Goal: Find specific page/section: Find specific page/section

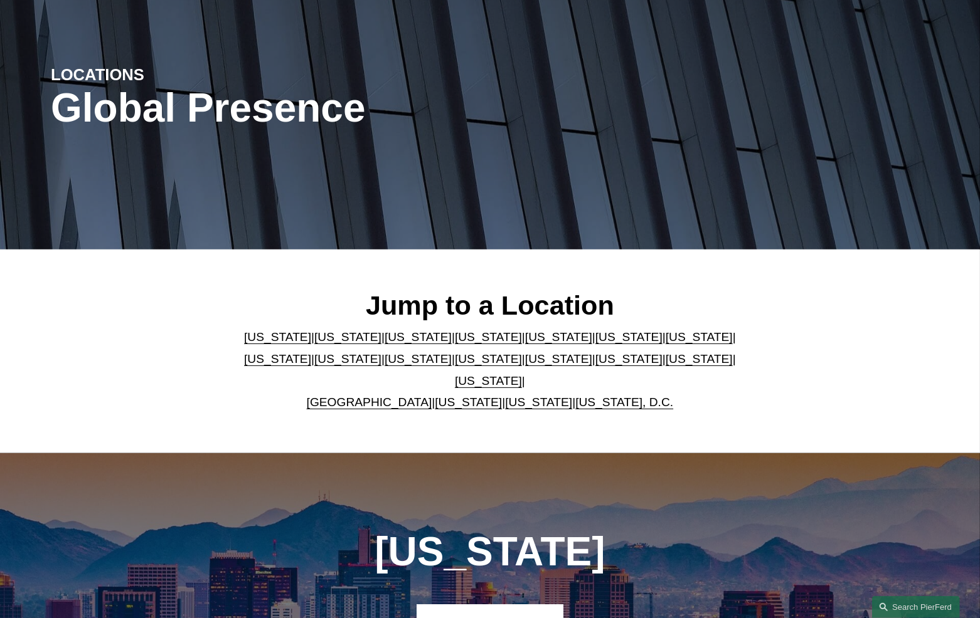
scroll to position [104, 0]
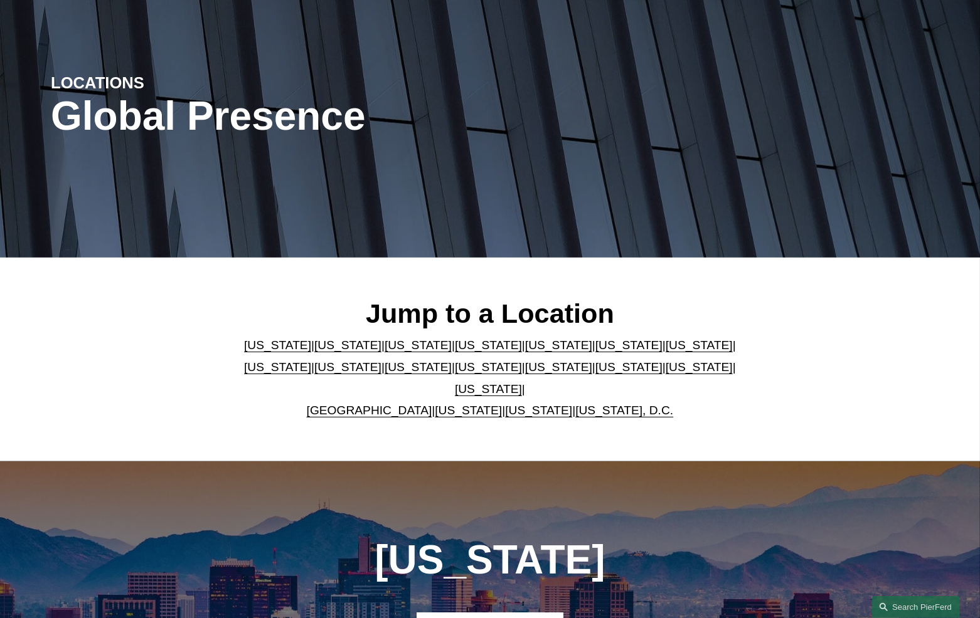
click at [521, 404] on link "[US_STATE]" at bounding box center [538, 410] width 67 height 13
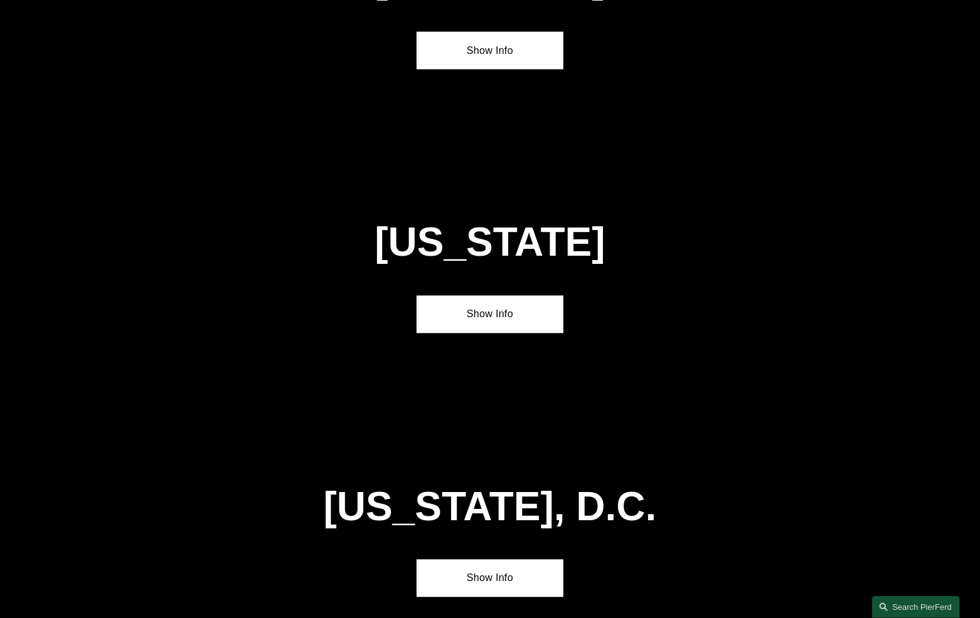
scroll to position [5059, 0]
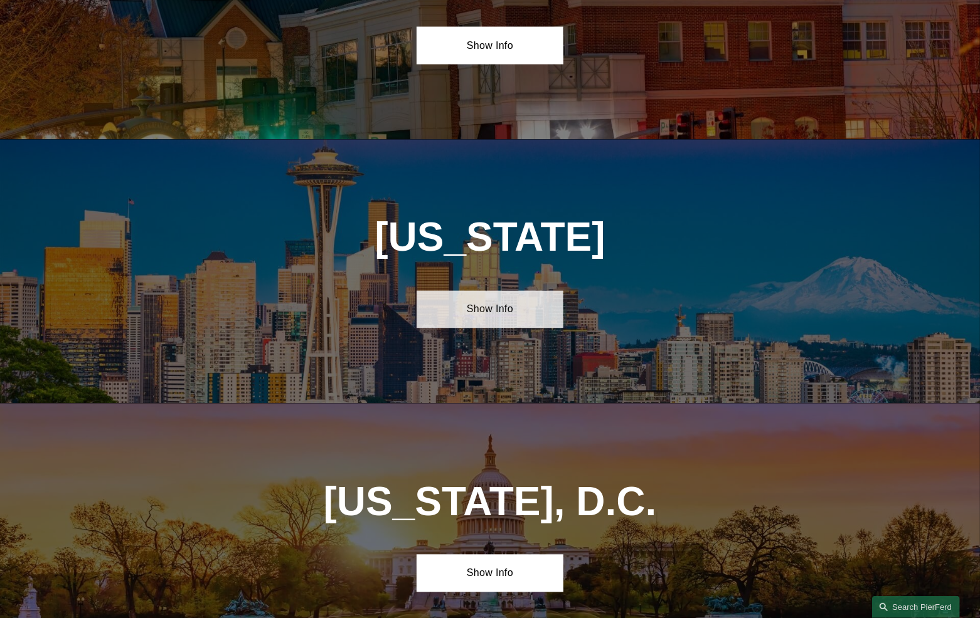
click at [482, 291] on link "Show Info" at bounding box center [489, 310] width 146 height 38
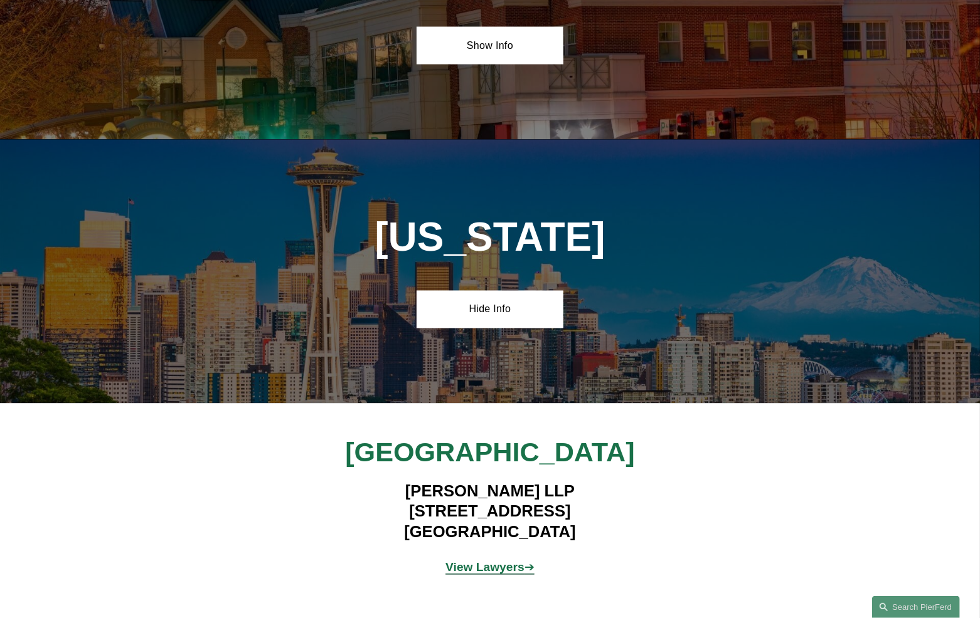
click at [486, 561] on strong "View Lawyers" at bounding box center [484, 567] width 79 height 13
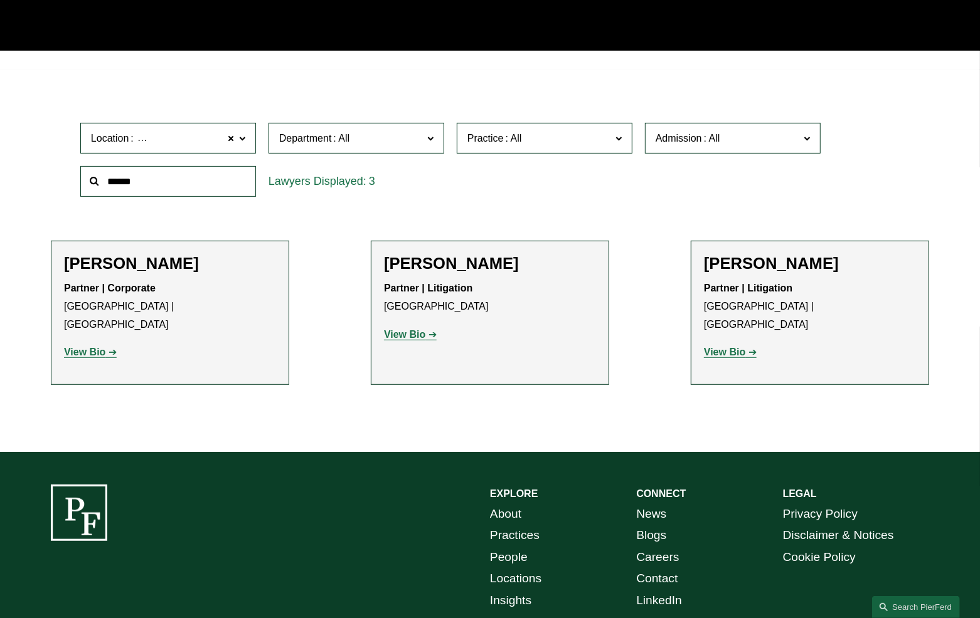
scroll to position [314, 0]
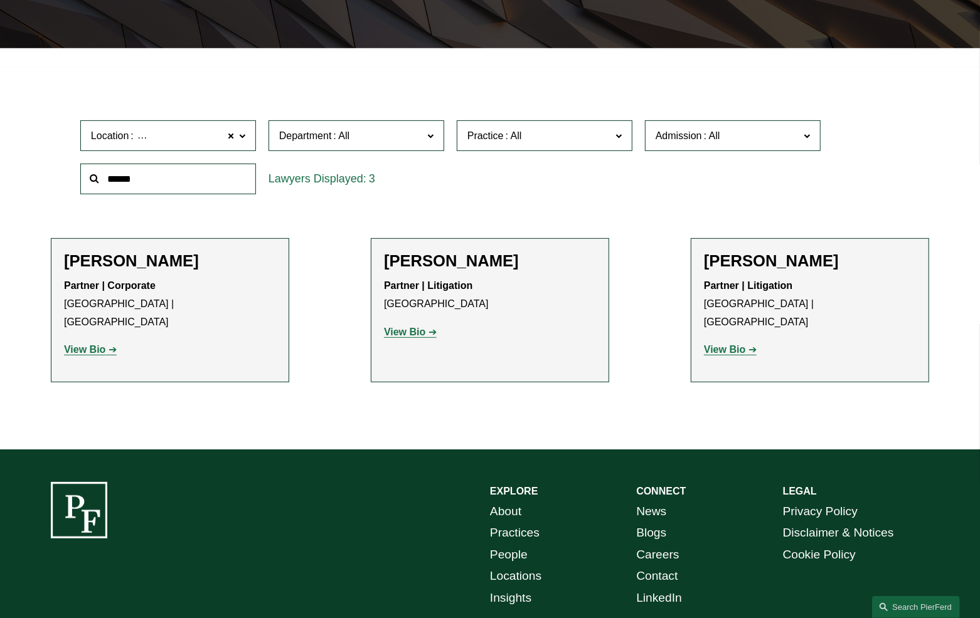
click at [96, 344] on strong "View Bio" at bounding box center [84, 349] width 41 height 11
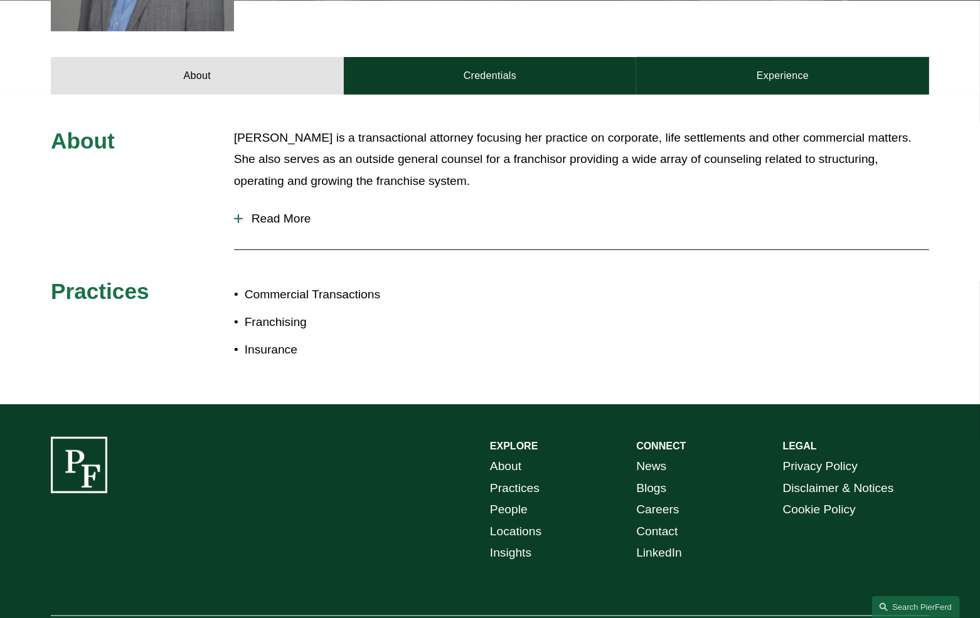
scroll to position [556, 0]
